Goal: Transaction & Acquisition: Purchase product/service

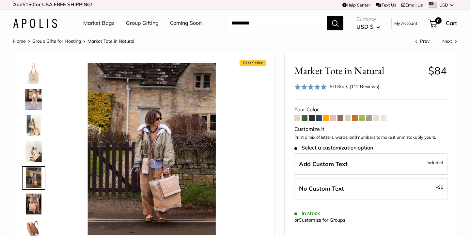
click at [139, 25] on link "Group Gifting" at bounding box center [142, 23] width 33 height 10
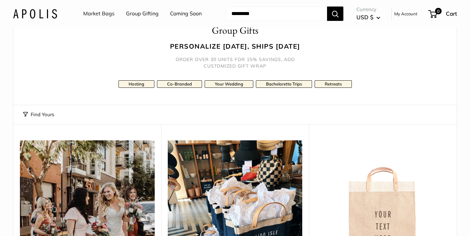
scroll to position [30, 0]
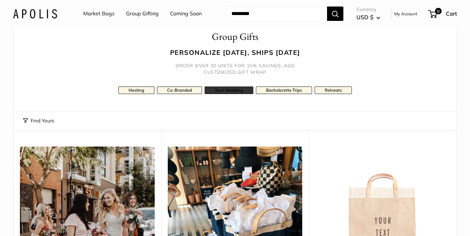
click at [237, 90] on link "Your Wedding" at bounding box center [229, 91] width 49 height 8
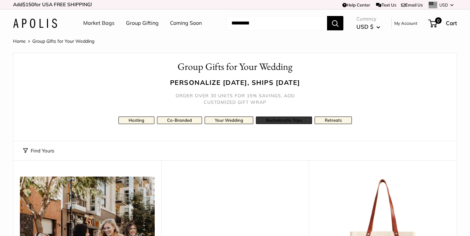
click at [283, 120] on link "Bachelorette Trips" at bounding box center [284, 121] width 56 height 8
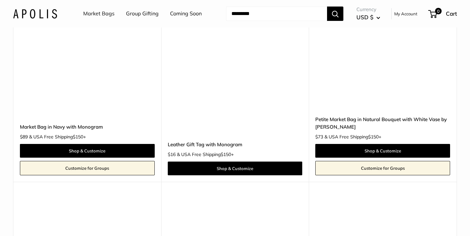
scroll to position [2057, 0]
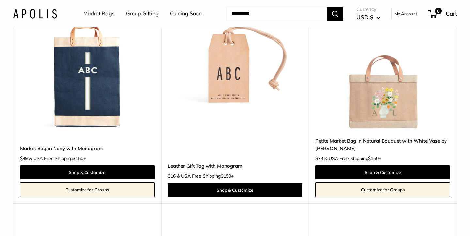
click at [0, 0] on img at bounding box center [0, 0] width 0 height 0
